Goal: Information Seeking & Learning: Learn about a topic

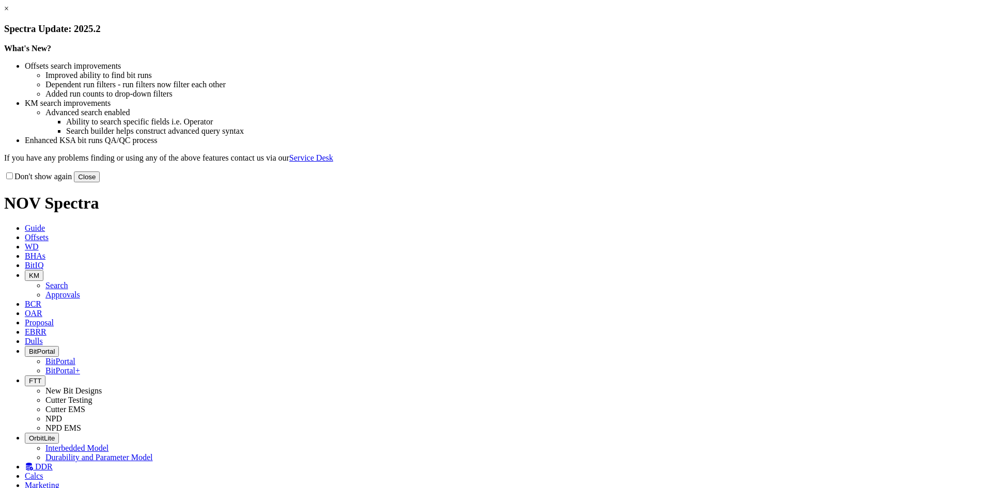
click at [100, 182] on button "Close" at bounding box center [87, 177] width 26 height 11
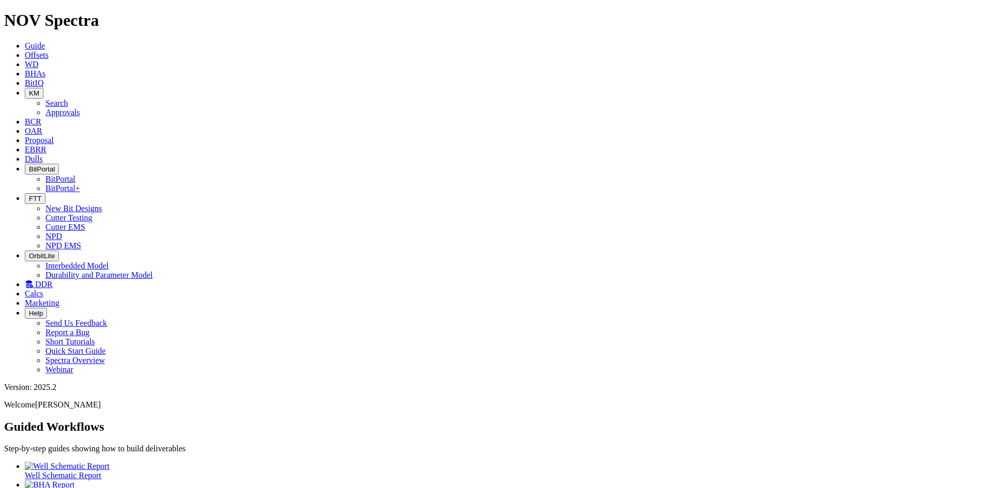
click at [43, 155] on span "Dulls" at bounding box center [34, 159] width 18 height 9
click at [47, 145] on span "EBRR" at bounding box center [36, 149] width 22 height 9
click at [54, 136] on span "Proposal" at bounding box center [39, 140] width 29 height 9
click at [33, 280] on icon at bounding box center [29, 284] width 8 height 9
click at [25, 127] on icon at bounding box center [25, 131] width 0 height 9
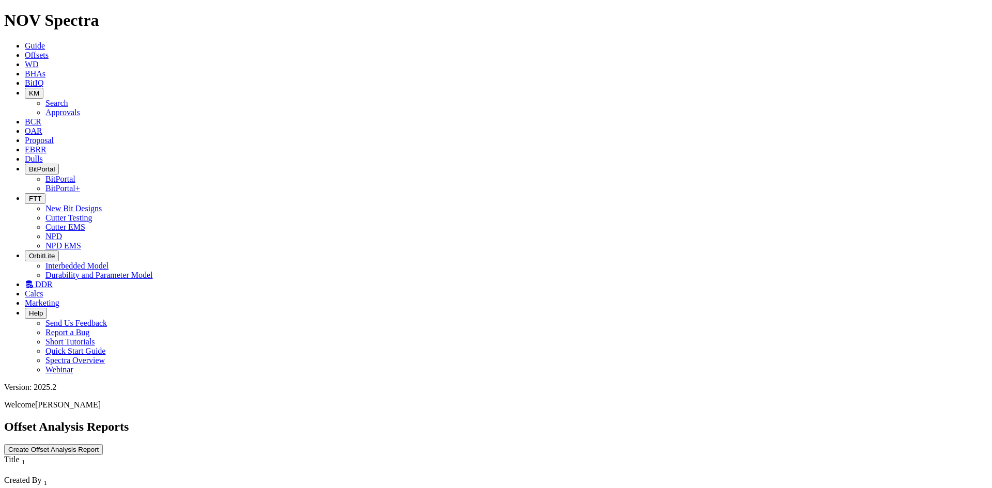
click at [29, 89] on icon "button" at bounding box center [29, 93] width 0 height 8
click at [80, 108] on link "Approvals" at bounding box center [62, 112] width 35 height 9
click at [29, 89] on icon "button" at bounding box center [29, 93] width 0 height 8
click at [68, 99] on link "Search" at bounding box center [56, 103] width 23 height 9
click at [106, 488] on button "button" at bounding box center [102, 492] width 8 height 3
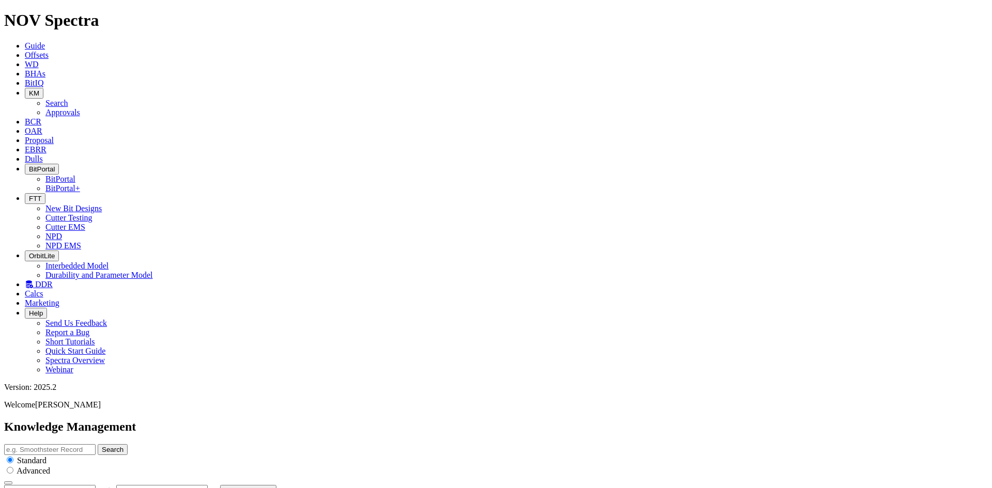
type input "8/24/25"
click at [106, 488] on button "button" at bounding box center [102, 492] width 8 height 3
type input "8/23/25"
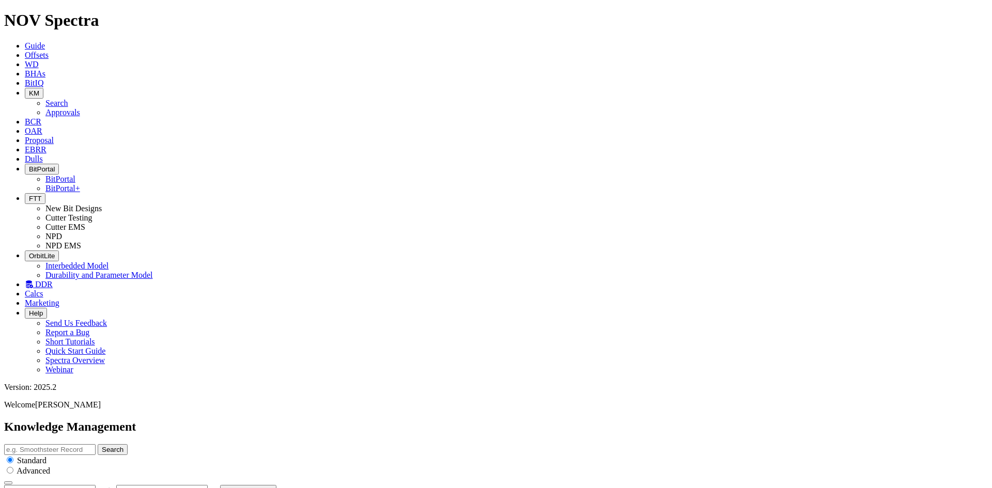
click at [106, 488] on button "button" at bounding box center [102, 492] width 8 height 3
type input "8/22/25"
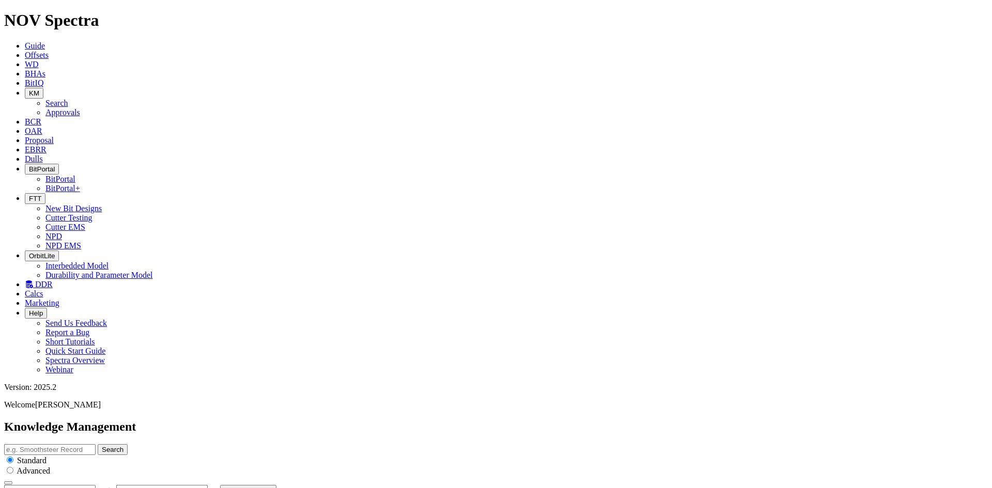
scroll to position [1630, 0]
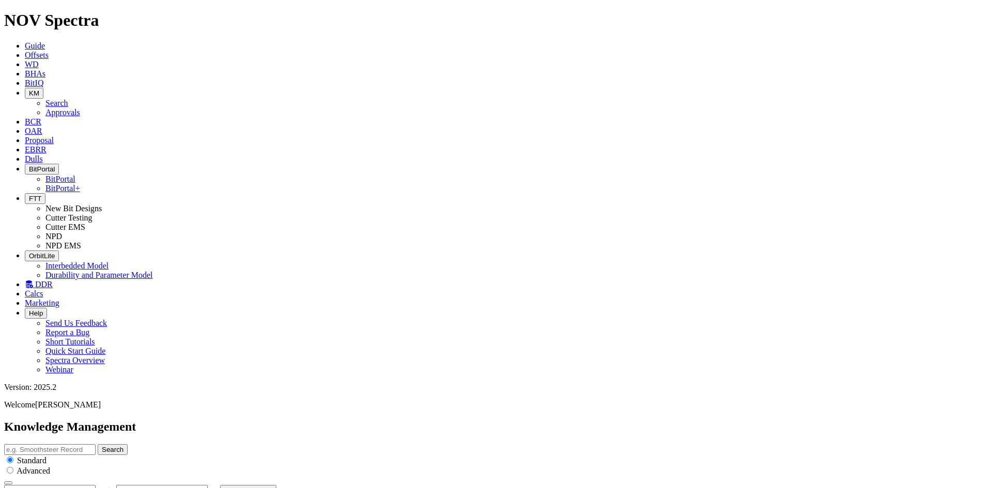
click at [43, 79] on link "BitIQ" at bounding box center [34, 83] width 19 height 9
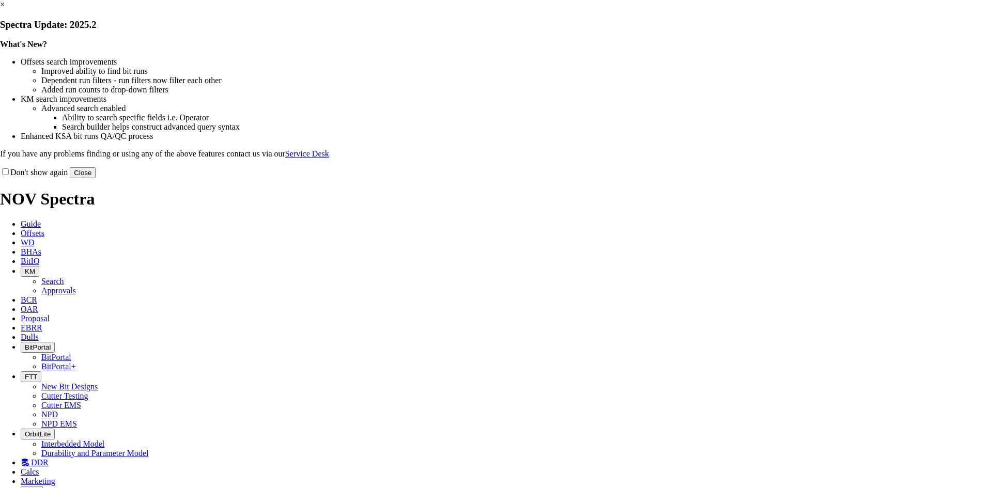
click at [96, 178] on button "Close" at bounding box center [83, 172] width 26 height 11
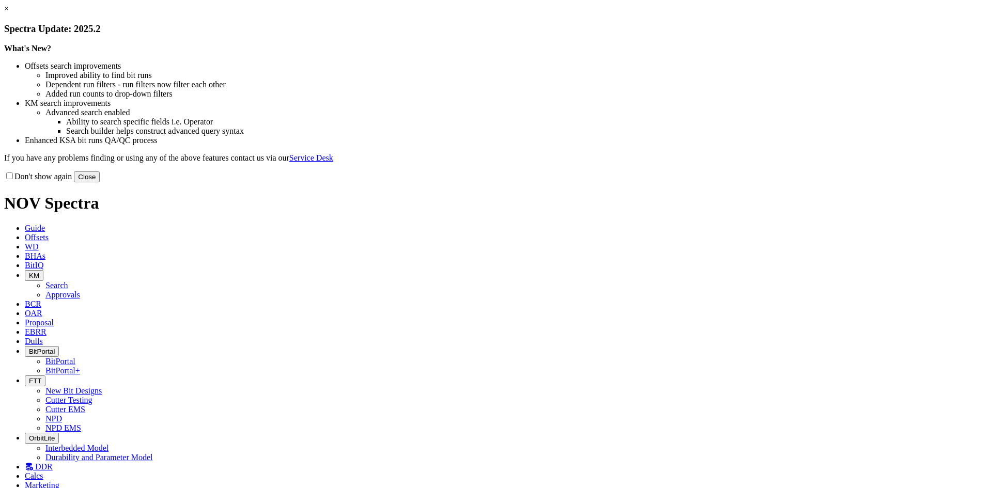
drag, startPoint x: 589, startPoint y: 85, endPoint x: 615, endPoint y: 87, distance: 26.4
click at [589, 35] on h3 "Spectra Update: 2025.2" at bounding box center [496, 28] width 984 height 11
click at [9, 13] on link "×" at bounding box center [6, 8] width 5 height 9
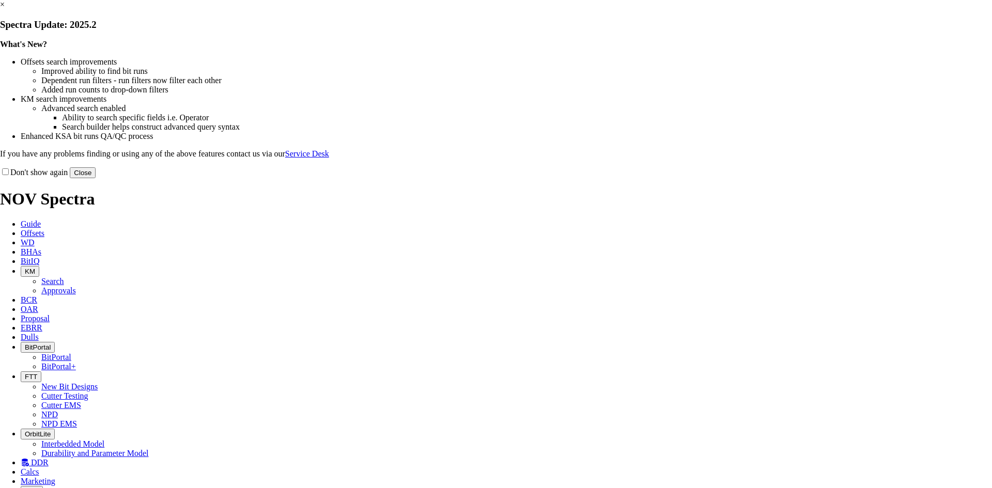
click at [96, 178] on button "Close" at bounding box center [83, 172] width 26 height 11
